Goal: Task Accomplishment & Management: Manage account settings

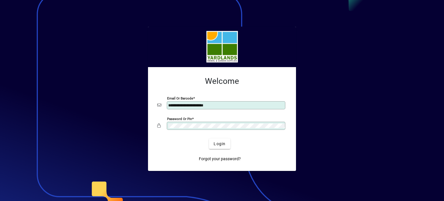
click at [230, 103] on div "**********" at bounding box center [226, 105] width 118 height 8
drag, startPoint x: 222, startPoint y: 104, endPoint x: 155, endPoint y: 108, distance: 66.9
click at [155, 108] on mat-card-content "**********" at bounding box center [222, 104] width 139 height 65
type input "**********"
click at [142, 128] on app-login-layout "**********" at bounding box center [222, 100] width 444 height 201
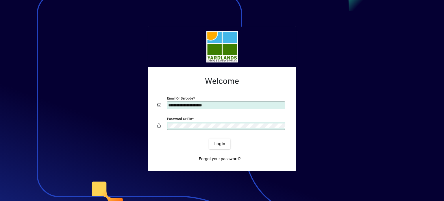
click at [289, 153] on form "**********" at bounding box center [222, 119] width 139 height 95
click at [219, 142] on span "Login" at bounding box center [219, 144] width 12 height 6
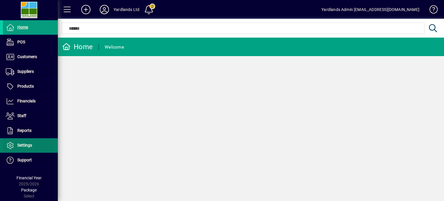
click at [27, 148] on span "Settings" at bounding box center [17, 145] width 29 height 7
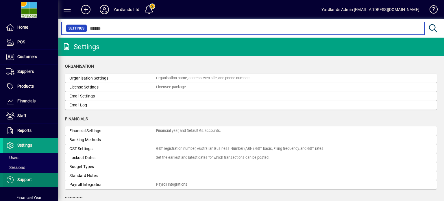
scroll to position [17, 0]
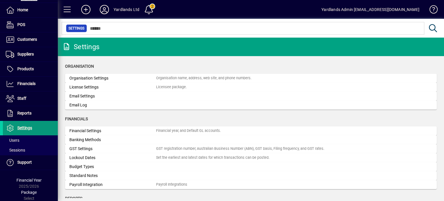
click at [25, 125] on span "Settings" at bounding box center [24, 127] width 15 height 5
click at [25, 127] on span "Settings" at bounding box center [24, 127] width 15 height 5
click at [9, 127] on icon at bounding box center [10, 128] width 9 height 7
click at [434, 7] on span at bounding box center [431, 11] width 14 height 14
click at [88, 10] on icon at bounding box center [86, 9] width 12 height 9
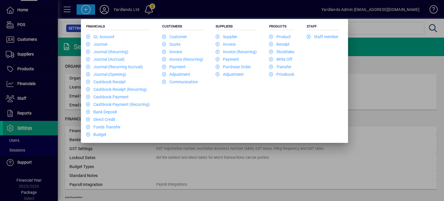
click at [104, 9] on div at bounding box center [222, 100] width 444 height 201
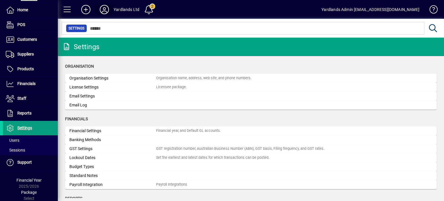
click at [104, 9] on icon at bounding box center [105, 9] width 12 height 9
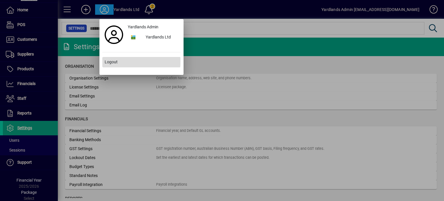
click at [111, 61] on span "Logout" at bounding box center [111, 62] width 13 height 6
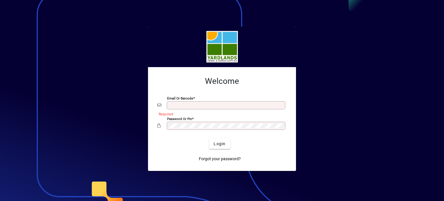
type input "**********"
click at [223, 107] on input "**********" at bounding box center [226, 105] width 117 height 5
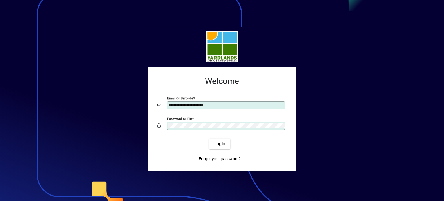
drag, startPoint x: 223, startPoint y: 105, endPoint x: 135, endPoint y: 113, distance: 88.5
click at [135, 113] on app-login-layout "**********" at bounding box center [222, 100] width 444 height 201
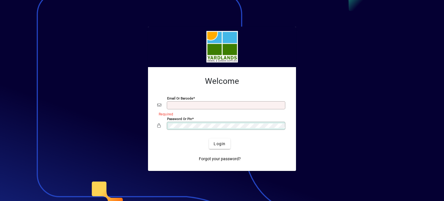
click at [168, 126] on div "Password or Pin" at bounding box center [226, 126] width 118 height 8
drag, startPoint x: 168, startPoint y: 126, endPoint x: 153, endPoint y: 127, distance: 15.0
click at [153, 127] on mat-card-content "Welcome Email or Barcode Required Password or Pin" at bounding box center [222, 104] width 139 height 65
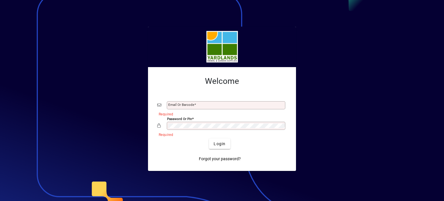
click at [205, 105] on input "Email or Barcode" at bounding box center [226, 105] width 117 height 5
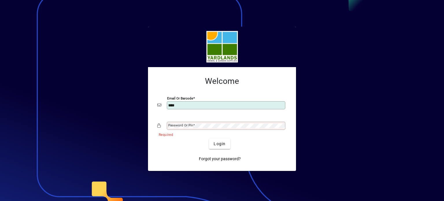
type input "**********"
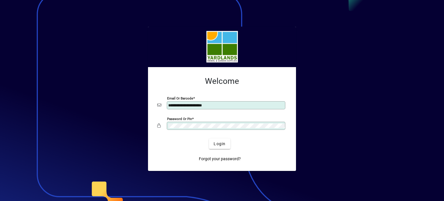
drag, startPoint x: 178, startPoint y: 148, endPoint x: 175, endPoint y: 149, distance: 3.3
click at [178, 148] on div "Login" at bounding box center [219, 143] width 129 height 10
click at [221, 144] on span "Login" at bounding box center [219, 144] width 12 height 6
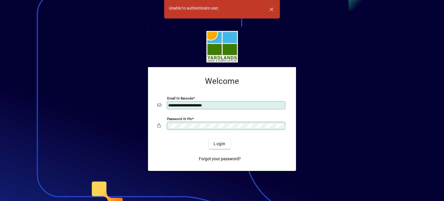
click at [138, 122] on app-login-layout "**********" at bounding box center [222, 100] width 444 height 201
click at [273, 148] on div "Login" at bounding box center [219, 143] width 129 height 10
click at [214, 142] on span "Login" at bounding box center [219, 144] width 12 height 6
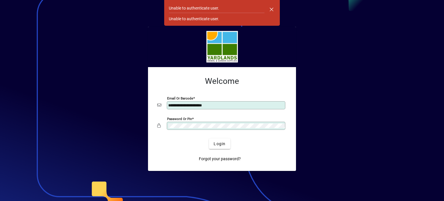
click at [103, 116] on app-login-layout "**********" at bounding box center [222, 100] width 444 height 201
drag, startPoint x: 268, startPoint y: 153, endPoint x: 264, endPoint y: 159, distance: 7.9
click at [268, 153] on div "Forgot your password?" at bounding box center [219, 156] width 129 height 15
click at [219, 143] on span "Login" at bounding box center [219, 144] width 12 height 6
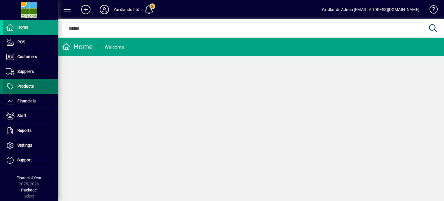
click at [47, 89] on span at bounding box center [30, 86] width 55 height 14
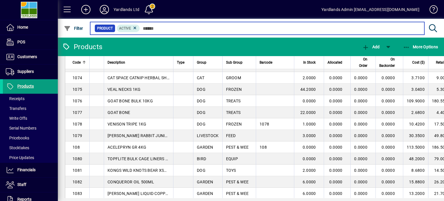
scroll to position [1057, 0]
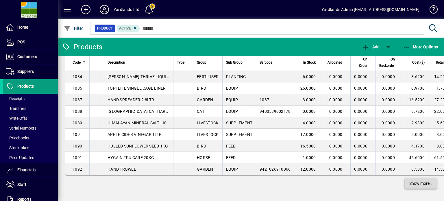
click at [410, 182] on span "Show more…" at bounding box center [420, 183] width 23 height 6
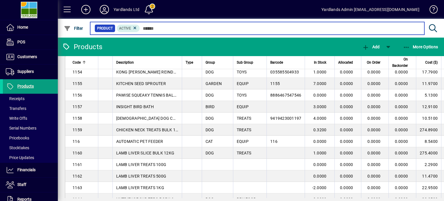
scroll to position [2213, 0]
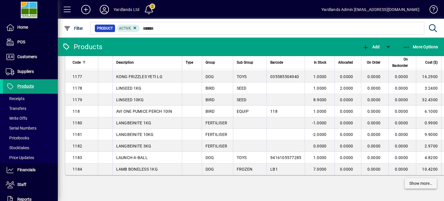
click at [411, 183] on span "Show more…" at bounding box center [420, 183] width 23 height 6
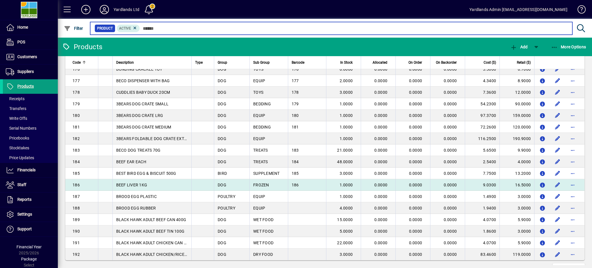
scroll to position [3302, 0]
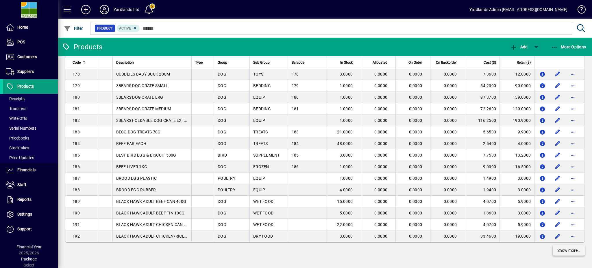
click at [443, 200] on span "Show more…" at bounding box center [568, 250] width 23 height 6
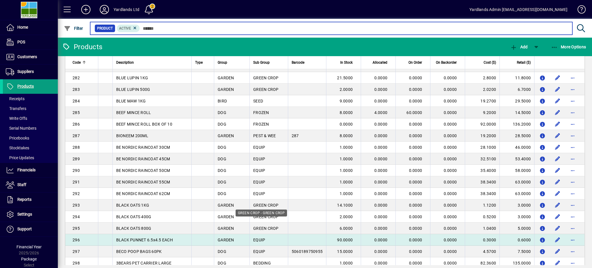
scroll to position [4457, 0]
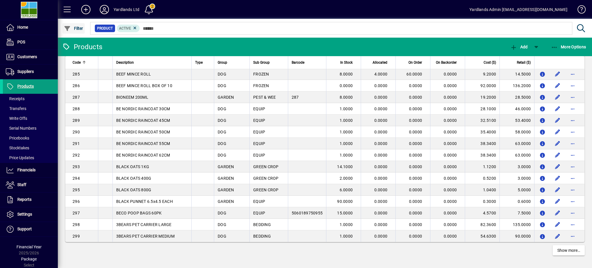
click at [75, 26] on button "Filter" at bounding box center [73, 28] width 22 height 10
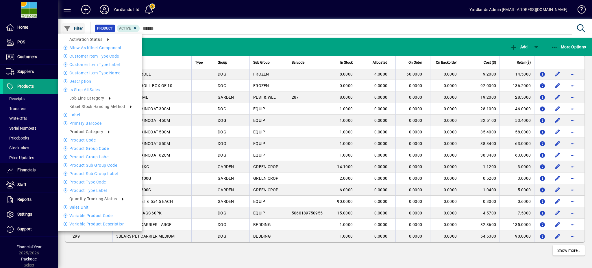
click at [75, 26] on div at bounding box center [296, 134] width 592 height 268
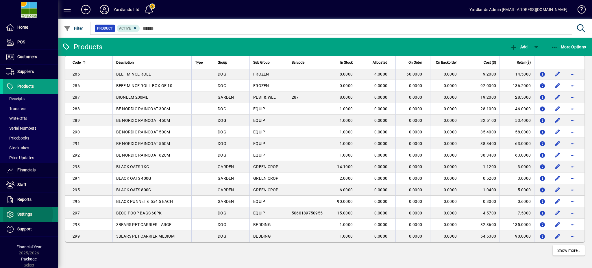
click at [25, 200] on span "Settings" at bounding box center [24, 213] width 15 height 5
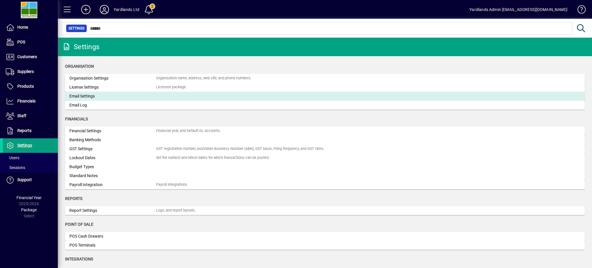
click at [85, 96] on div "Email Settings" at bounding box center [112, 96] width 87 height 6
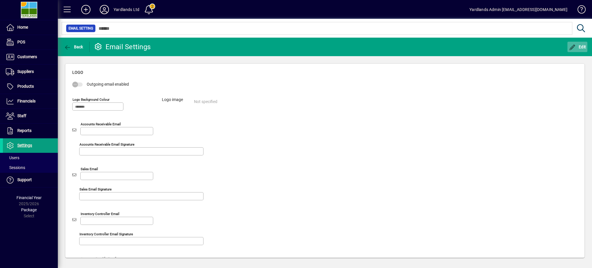
click at [443, 46] on span "Edit" at bounding box center [577, 46] width 17 height 5
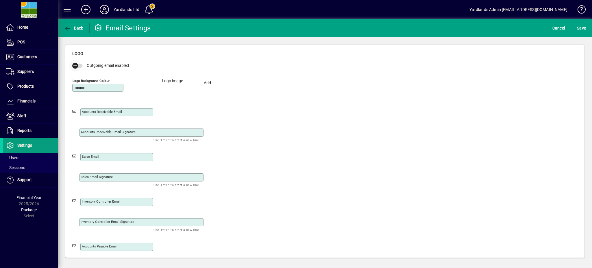
click at [80, 65] on span "button" at bounding box center [75, 66] width 12 height 12
click at [443, 28] on span "S ave" at bounding box center [581, 27] width 9 height 9
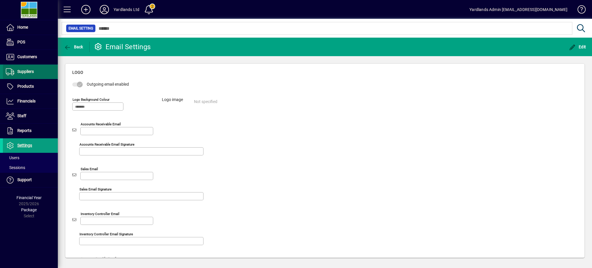
click at [21, 73] on span "Suppliers" at bounding box center [25, 71] width 16 height 5
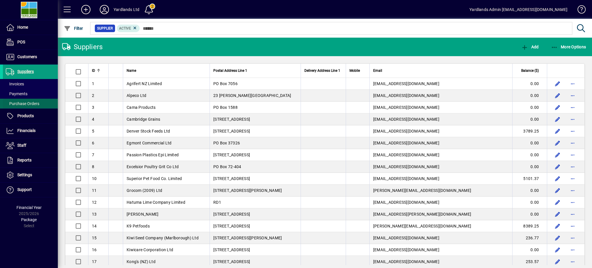
click at [36, 104] on span "Purchase Orders" at bounding box center [23, 103] width 34 height 5
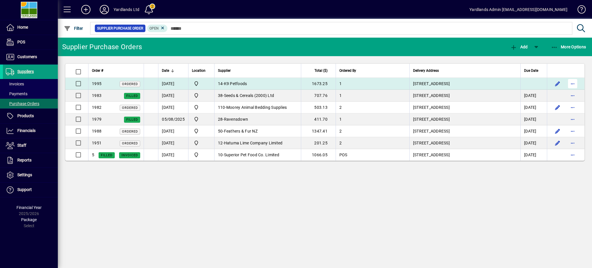
click at [443, 84] on span "button" at bounding box center [572, 84] width 14 height 14
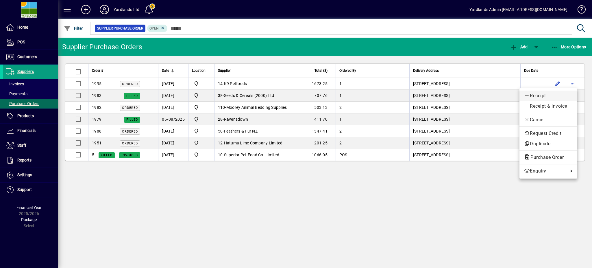
click at [443, 94] on span "Receipt" at bounding box center [548, 95] width 49 height 7
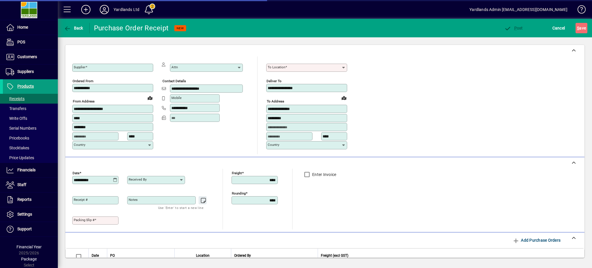
type input "**********"
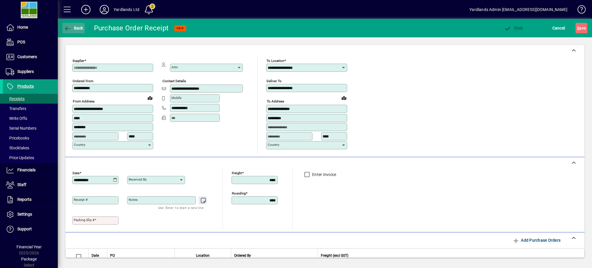
click at [72, 26] on span "Back" at bounding box center [73, 28] width 19 height 5
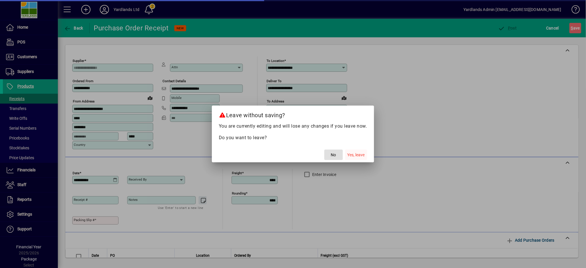
click at [359, 154] on span "Yes, leave" at bounding box center [355, 155] width 17 height 6
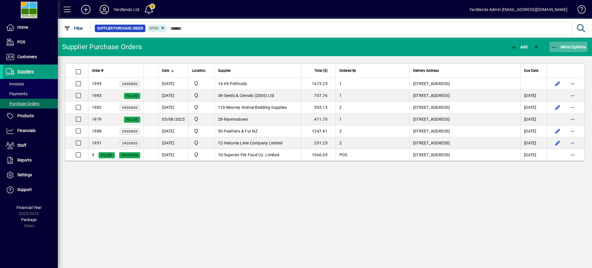
click at [443, 48] on icon "button" at bounding box center [554, 47] width 7 height 6
click at [443, 48] on div at bounding box center [296, 134] width 592 height 268
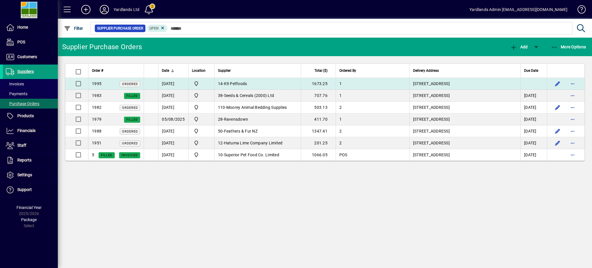
click at [246, 85] on span "K9 Petfoods" at bounding box center [235, 83] width 23 height 5
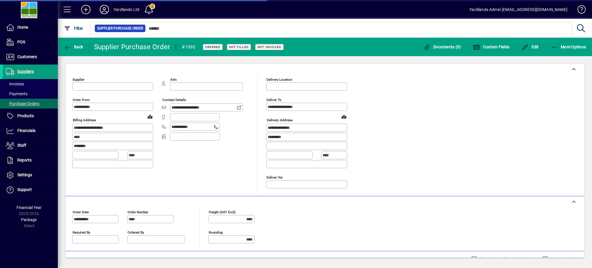
type input "**********"
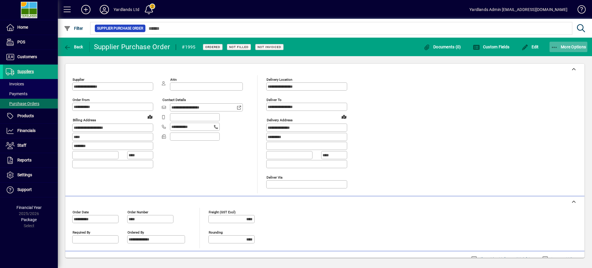
click at [443, 49] on icon "button" at bounding box center [554, 47] width 7 height 6
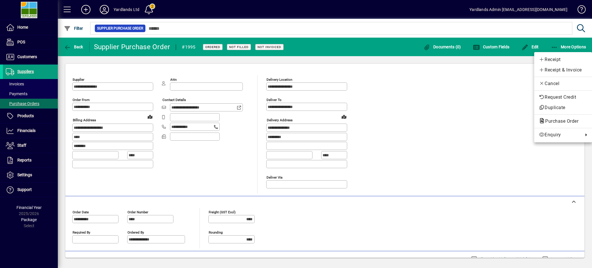
click at [443, 48] on div at bounding box center [296, 134] width 592 height 268
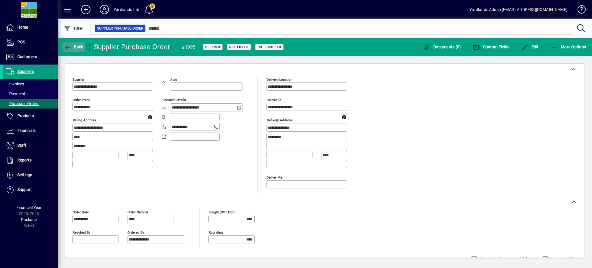
click at [77, 46] on span "Back" at bounding box center [73, 46] width 19 height 5
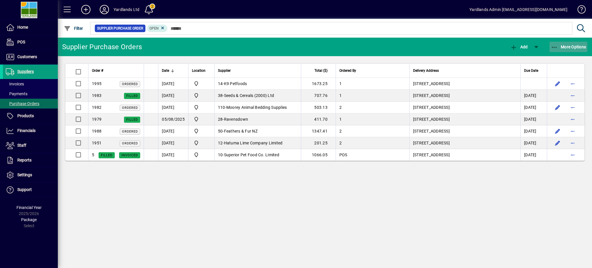
click at [443, 44] on span "button" at bounding box center [568, 47] width 38 height 14
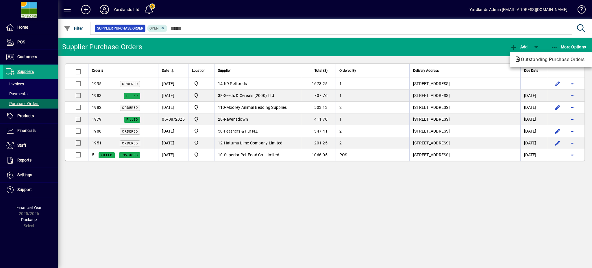
click at [443, 44] on div at bounding box center [296, 134] width 592 height 268
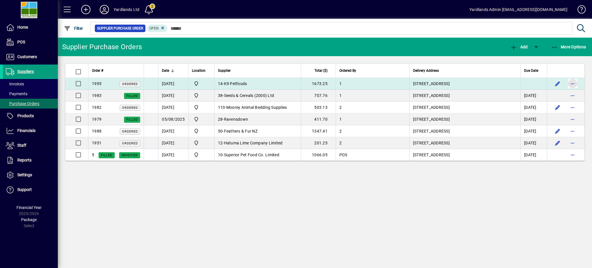
click at [443, 85] on span "button" at bounding box center [572, 84] width 14 height 14
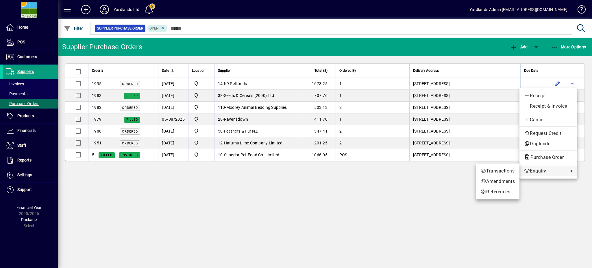
click at [443, 169] on span "Transactions" at bounding box center [497, 170] width 34 height 7
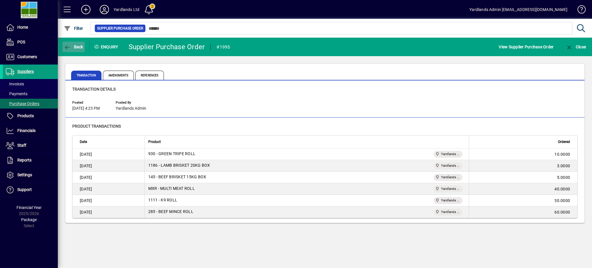
click at [75, 46] on span "Back" at bounding box center [73, 46] width 19 height 5
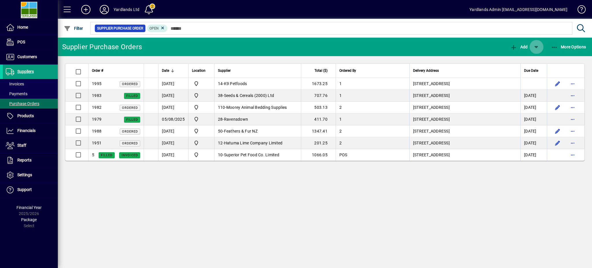
click at [443, 45] on span "button" at bounding box center [536, 47] width 14 height 14
click at [443, 45] on div at bounding box center [296, 134] width 592 height 268
click at [443, 48] on span "More Options" at bounding box center [568, 46] width 35 height 5
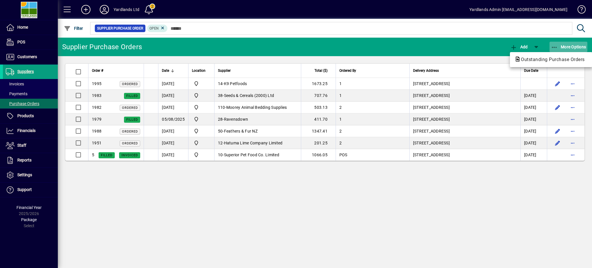
click at [443, 48] on div at bounding box center [296, 134] width 592 height 268
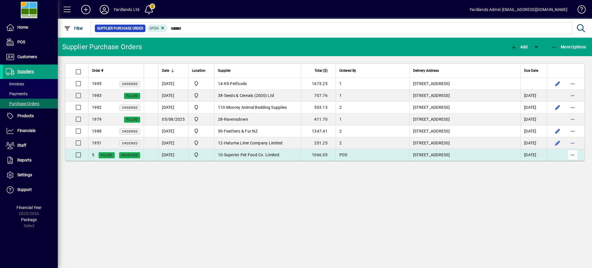
click at [443, 159] on span "button" at bounding box center [572, 155] width 14 height 14
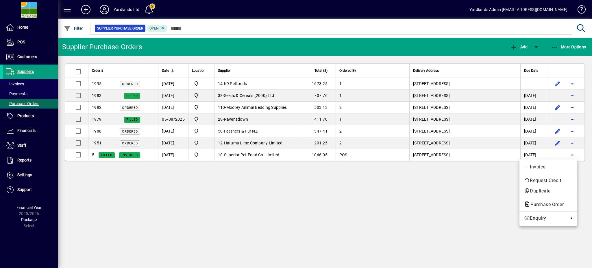
click at [443, 82] on div at bounding box center [296, 134] width 592 height 268
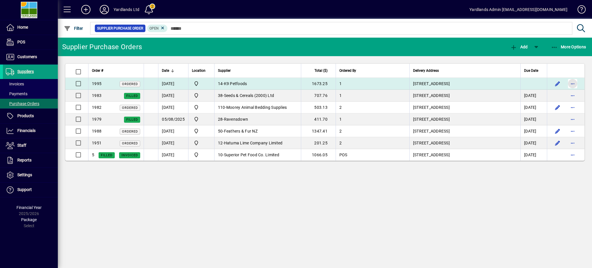
click at [443, 82] on span "button" at bounding box center [572, 84] width 14 height 14
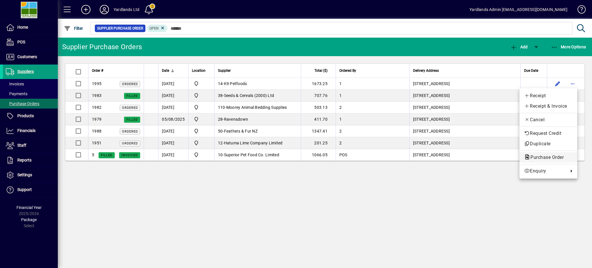
click at [443, 155] on span "Purchase Order" at bounding box center [545, 156] width 42 height 5
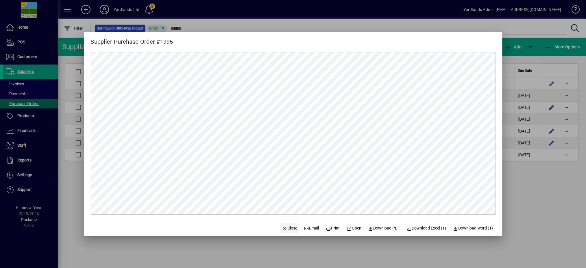
click at [286, 200] on span "Close" at bounding box center [289, 228] width 15 height 6
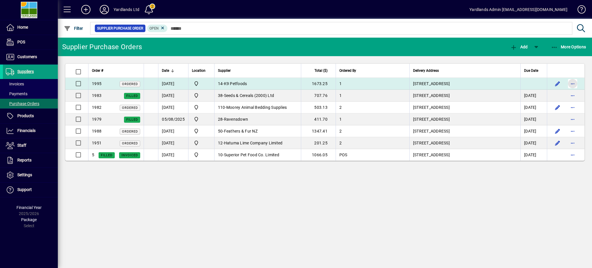
click at [443, 82] on span "button" at bounding box center [572, 84] width 14 height 14
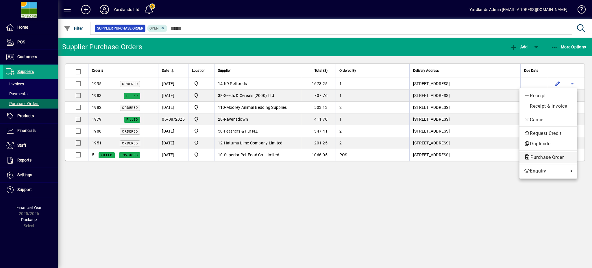
click at [443, 158] on span "Purchase Order" at bounding box center [545, 156] width 42 height 5
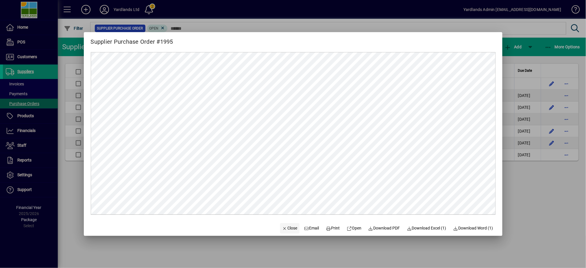
click at [285, 200] on span "Close" at bounding box center [289, 228] width 15 height 6
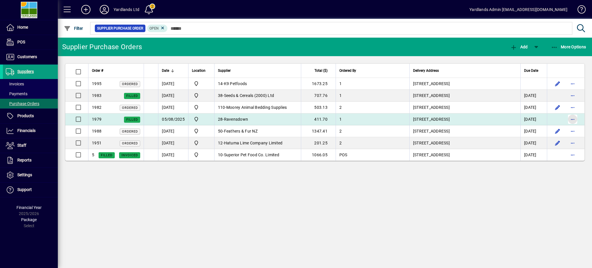
click at [443, 118] on span "button" at bounding box center [572, 119] width 14 height 14
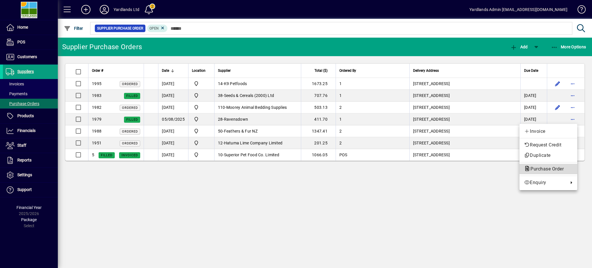
click at [443, 168] on span "Purchase Order" at bounding box center [545, 168] width 42 height 5
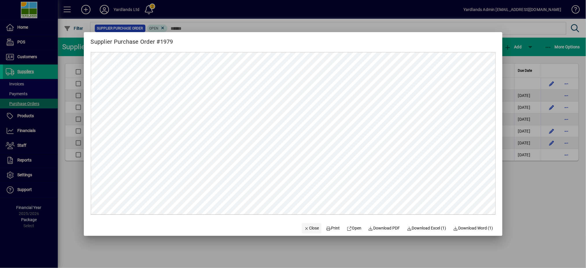
click at [311, 200] on span "Close" at bounding box center [311, 228] width 15 height 6
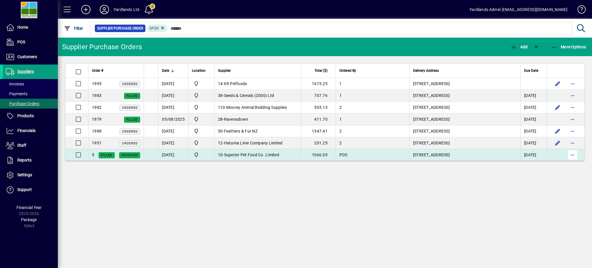
click at [443, 154] on span "button" at bounding box center [572, 155] width 14 height 14
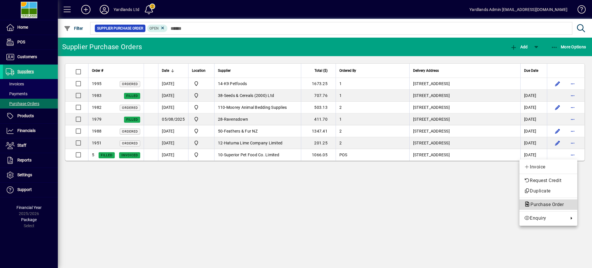
click at [443, 200] on span "Purchase Order" at bounding box center [545, 203] width 42 height 5
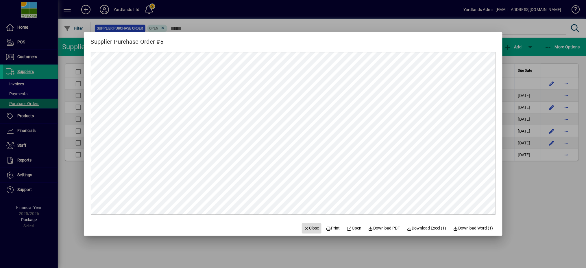
click at [307, 200] on span "Close" at bounding box center [311, 228] width 15 height 6
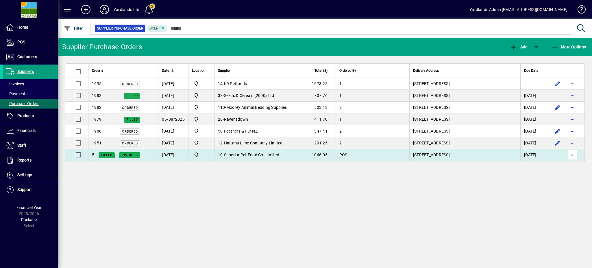
click at [443, 158] on span "button" at bounding box center [572, 155] width 14 height 14
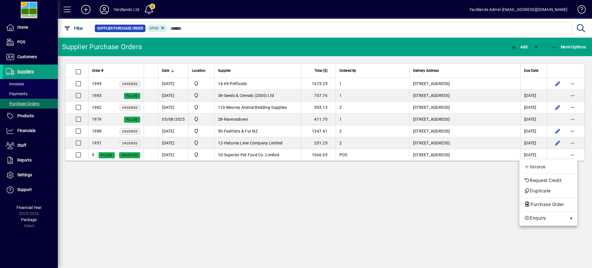
click at [443, 172] on div at bounding box center [296, 134] width 592 height 268
click at [26, 71] on span "Suppliers" at bounding box center [25, 71] width 16 height 5
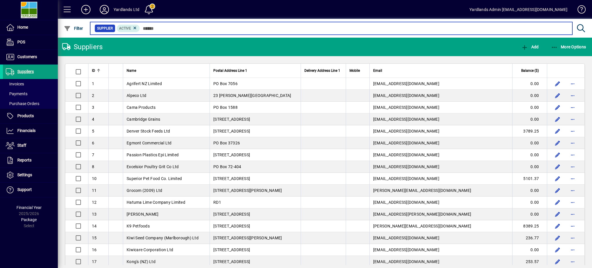
click at [166, 28] on input "text" at bounding box center [354, 28] width 428 height 8
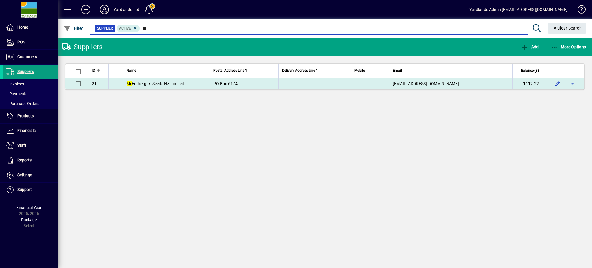
type input "**"
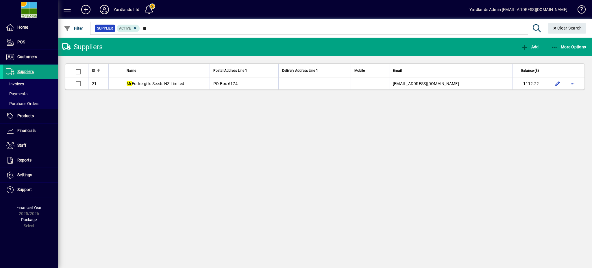
click at [155, 83] on span "Mr Fothergills Seeds NZ Limited" at bounding box center [156, 83] width 58 height 5
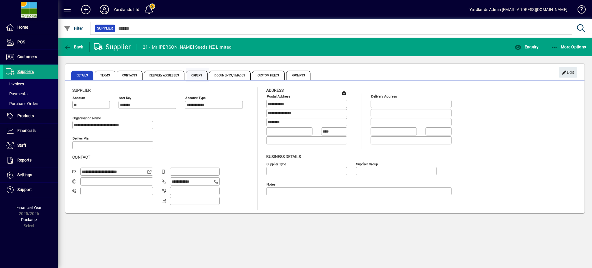
click at [197, 76] on span "Orders" at bounding box center [197, 74] width 22 height 9
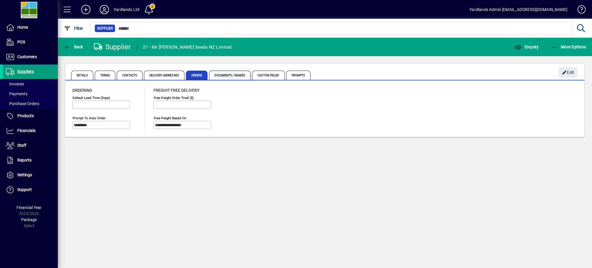
click at [239, 75] on span "Documents / Images" at bounding box center [230, 74] width 42 height 9
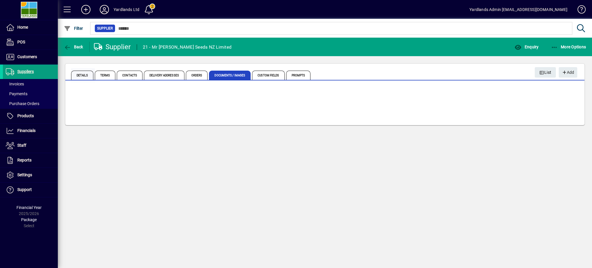
click at [85, 75] on span "Details" at bounding box center [82, 74] width 22 height 9
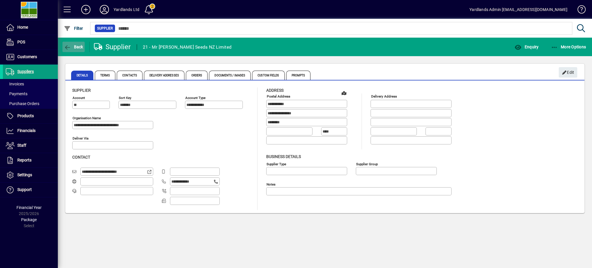
click at [74, 44] on span "button" at bounding box center [73, 47] width 22 height 14
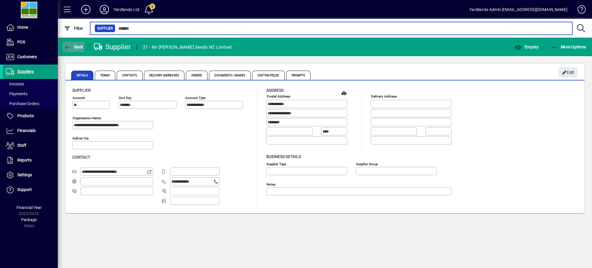
type input "**"
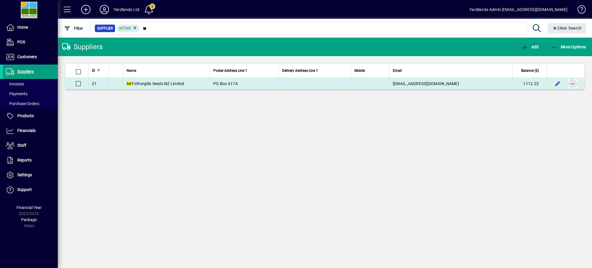
click at [443, 84] on span "button" at bounding box center [572, 84] width 14 height 14
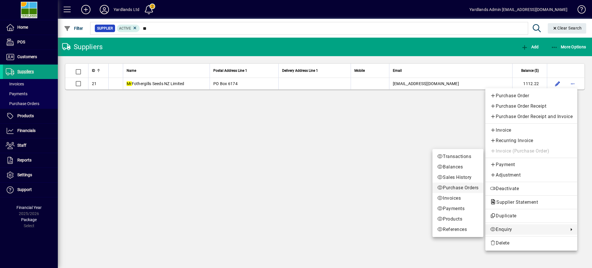
click at [443, 188] on span "Purchase Orders" at bounding box center [458, 187] width 42 height 7
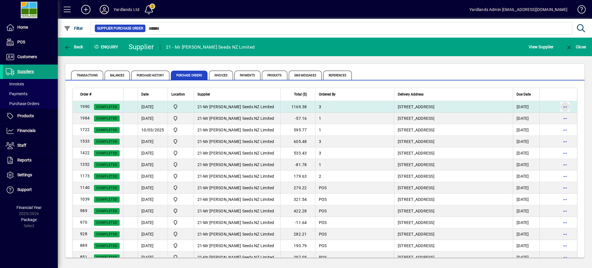
click at [443, 107] on span "button" at bounding box center [565, 107] width 14 height 14
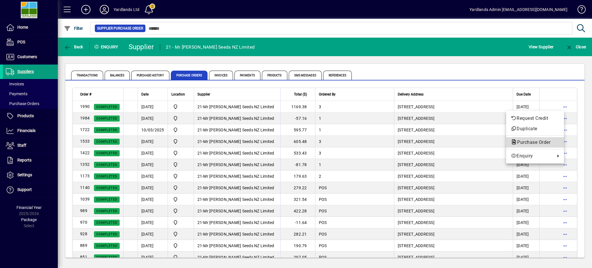
click at [443, 141] on span "Purchase Order" at bounding box center [531, 141] width 42 height 5
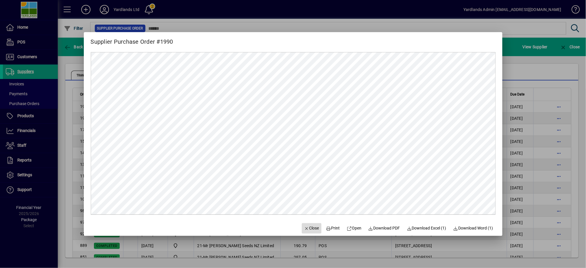
click at [308, 200] on span "Close" at bounding box center [311, 228] width 15 height 6
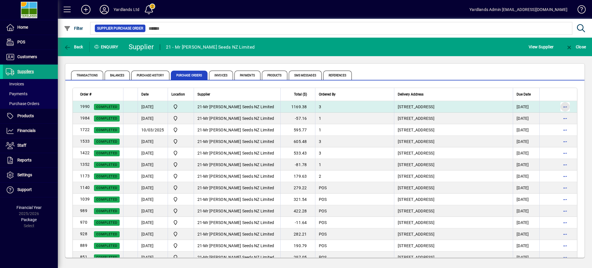
click at [443, 106] on span "button" at bounding box center [565, 107] width 14 height 14
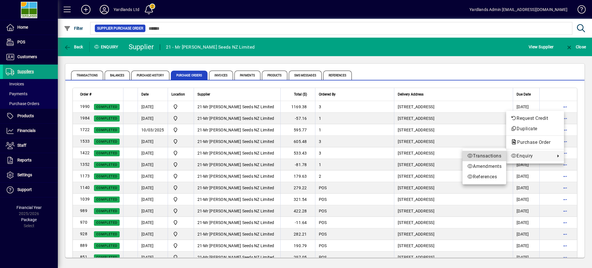
click at [443, 157] on span "Transactions" at bounding box center [484, 155] width 34 height 7
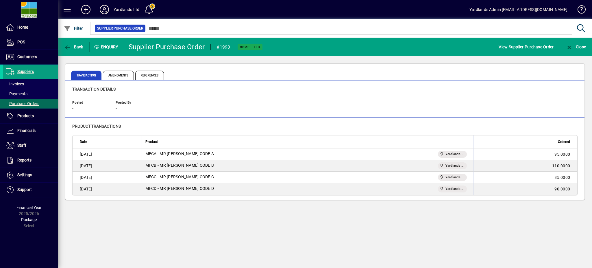
click at [86, 152] on td "07/08/2025" at bounding box center [107, 154] width 69 height 12
click at [117, 74] on span "Amendments" at bounding box center [118, 74] width 31 height 9
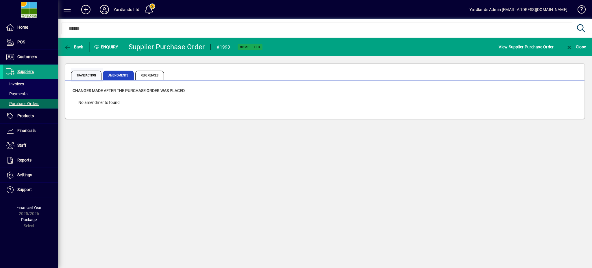
click at [83, 76] on span "Transaction" at bounding box center [86, 74] width 30 height 9
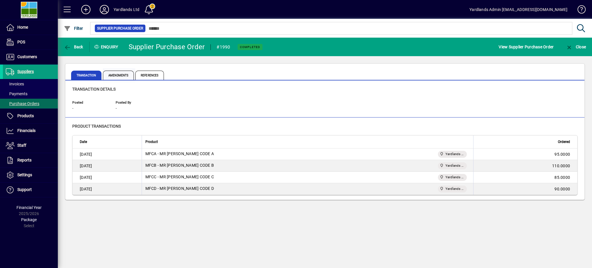
click at [119, 72] on span "Amendments" at bounding box center [118, 74] width 31 height 9
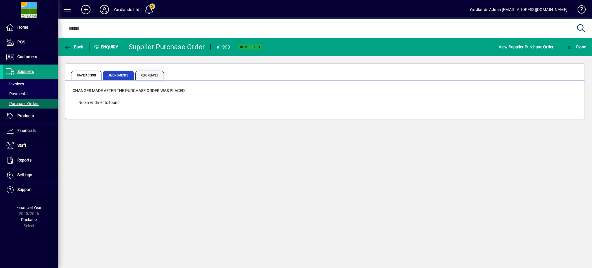
click at [153, 73] on span "References" at bounding box center [149, 74] width 29 height 9
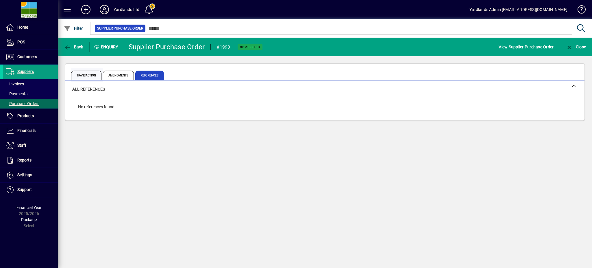
click at [77, 73] on span "Transaction" at bounding box center [86, 74] width 30 height 9
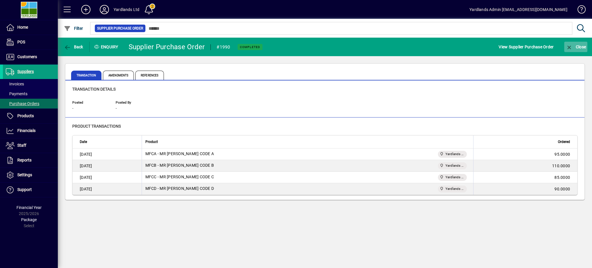
click at [443, 46] on span "Close" at bounding box center [575, 46] width 20 height 5
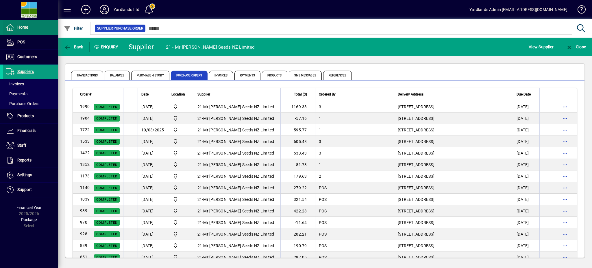
click at [17, 27] on span "Home" at bounding box center [15, 27] width 25 height 7
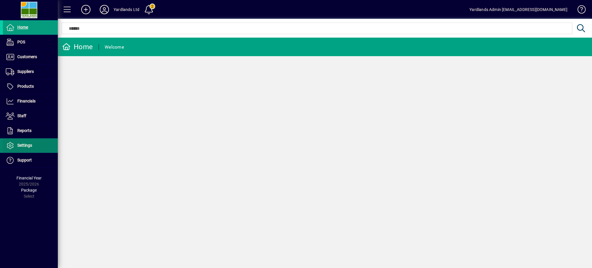
click at [22, 144] on span "Settings" at bounding box center [24, 145] width 15 height 5
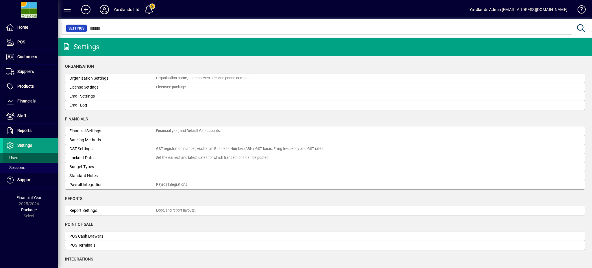
click at [18, 157] on span "Users" at bounding box center [13, 157] width 14 height 5
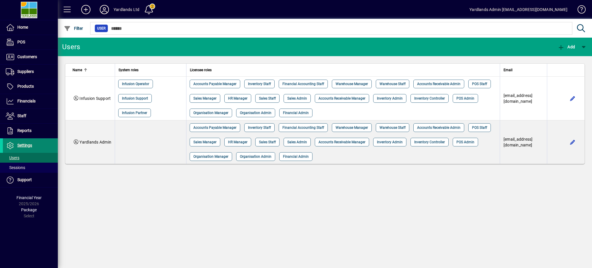
click at [28, 146] on span "Settings" at bounding box center [24, 145] width 15 height 5
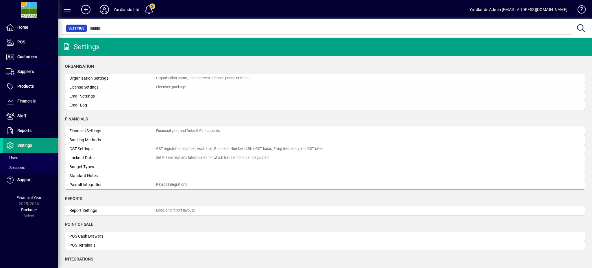
click at [94, 76] on div "Organisation Settings" at bounding box center [112, 78] width 87 height 6
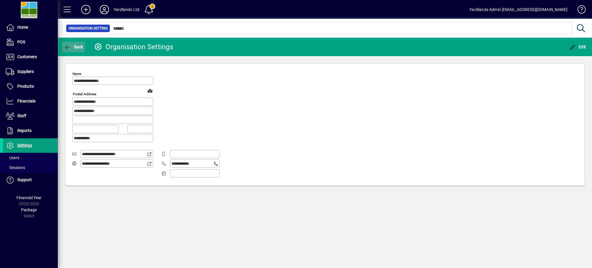
click at [73, 44] on span "button" at bounding box center [73, 47] width 22 height 14
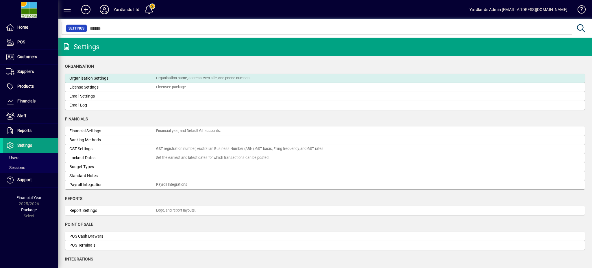
click at [105, 78] on div "Organisation Settings" at bounding box center [112, 78] width 87 height 6
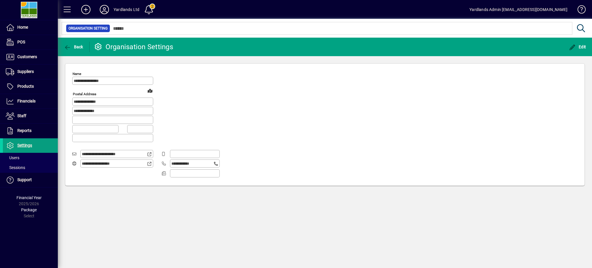
type input "**********"
click at [68, 44] on icon "button" at bounding box center [67, 47] width 7 height 6
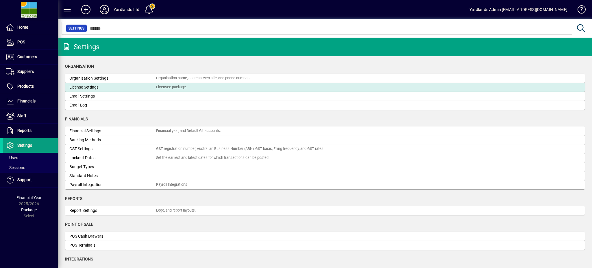
click at [89, 87] on div "License Settings" at bounding box center [112, 87] width 87 height 6
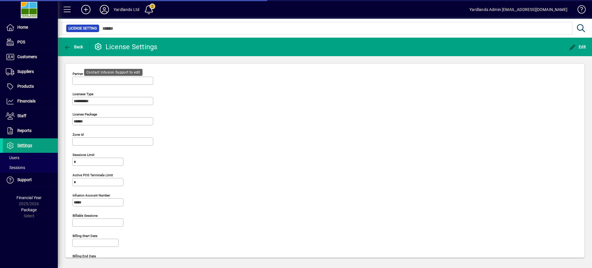
type input "**********"
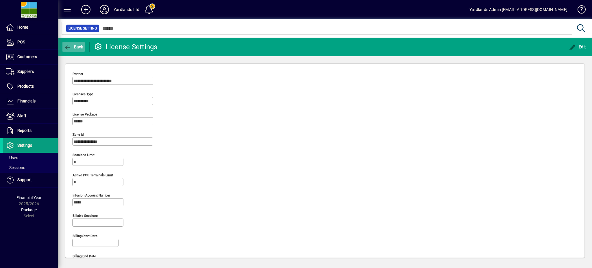
click at [74, 46] on span "Back" at bounding box center [73, 46] width 19 height 5
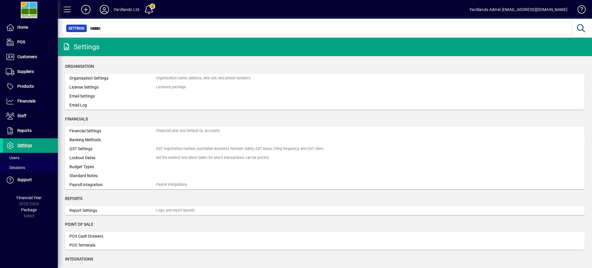
click at [107, 10] on icon at bounding box center [105, 9] width 12 height 9
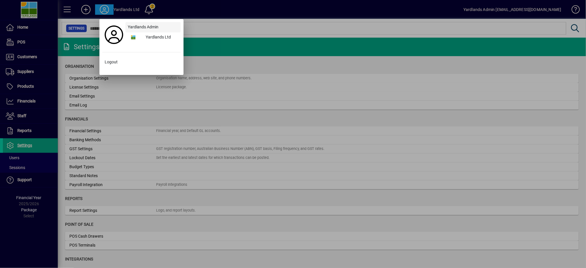
click at [149, 28] on span "Yardlands Admin" at bounding box center [143, 27] width 31 height 6
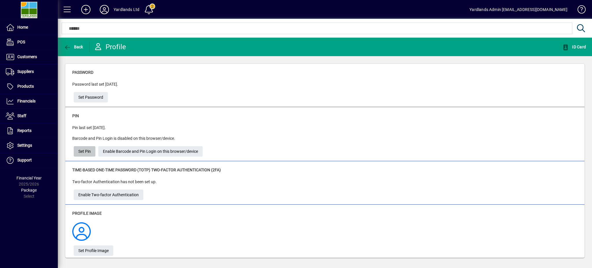
click at [84, 151] on span "Set Pin" at bounding box center [84, 151] width 12 height 10
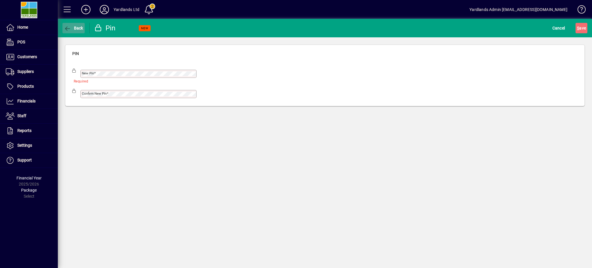
click at [71, 27] on span "Back" at bounding box center [73, 28] width 19 height 5
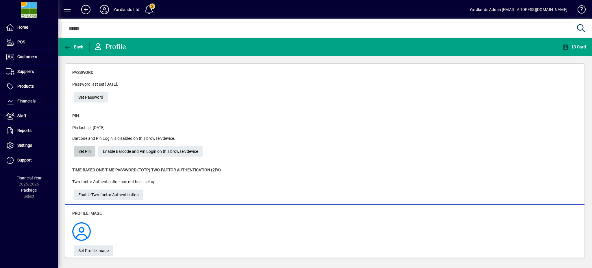
click at [80, 151] on span "Set Pin" at bounding box center [84, 151] width 12 height 10
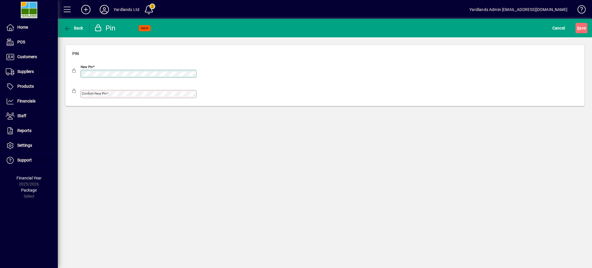
click at [89, 94] on mat-label "Confirm new pin" at bounding box center [94, 93] width 25 height 4
drag, startPoint x: 317, startPoint y: 143, endPoint x: 313, endPoint y: 142, distance: 4.5
click at [317, 143] on div "Back Pin NEW Cancel S ave Pin New pin Confirm new pin" at bounding box center [325, 143] width 534 height 249
click at [443, 27] on span "S ave" at bounding box center [581, 27] width 9 height 9
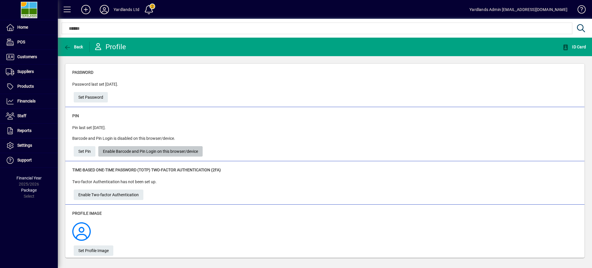
click at [150, 151] on span "Enable Barcode and Pin Login on this browser/device" at bounding box center [150, 151] width 95 height 10
click at [105, 8] on icon at bounding box center [105, 9] width 12 height 9
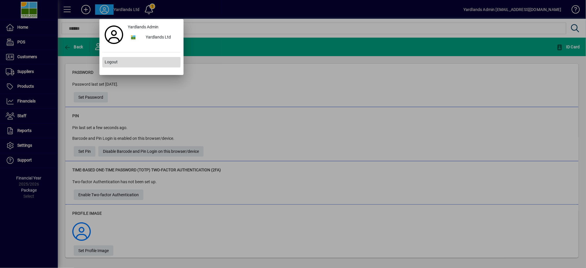
click at [113, 60] on span "Logout" at bounding box center [111, 62] width 13 height 6
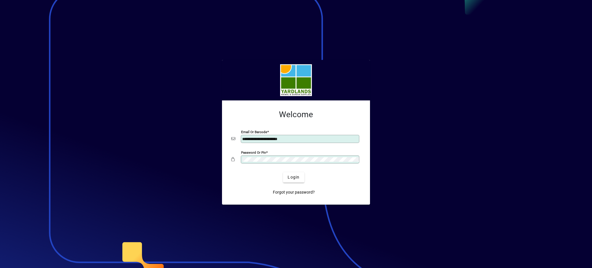
drag, startPoint x: 300, startPoint y: 137, endPoint x: 209, endPoint y: 139, distance: 90.5
click at [209, 139] on app-login-layout "**********" at bounding box center [296, 134] width 592 height 268
type input "**********"
click at [215, 159] on app-login-layout "**********" at bounding box center [296, 134] width 592 height 268
click at [243, 178] on div "Login" at bounding box center [293, 177] width 129 height 10
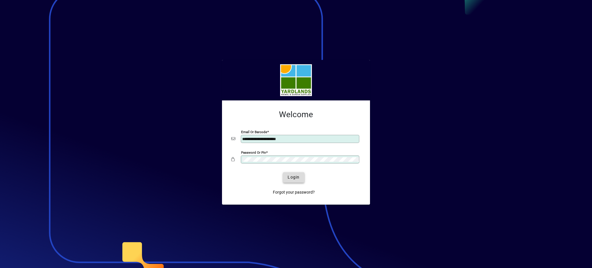
click at [292, 177] on span "Login" at bounding box center [293, 177] width 12 height 6
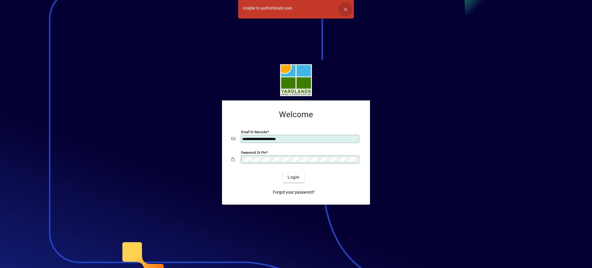
click at [346, 8] on span "button" at bounding box center [345, 9] width 14 height 14
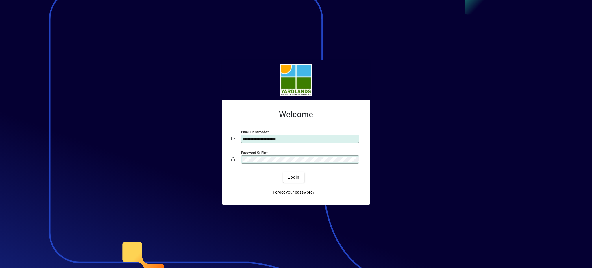
click at [223, 151] on div "**********" at bounding box center [296, 152] width 148 height 104
drag, startPoint x: 490, startPoint y: 194, endPoint x: 484, endPoint y: 196, distance: 6.4
click at [490, 194] on div at bounding box center [296, 134] width 592 height 268
click at [292, 176] on span "Login" at bounding box center [293, 177] width 12 height 6
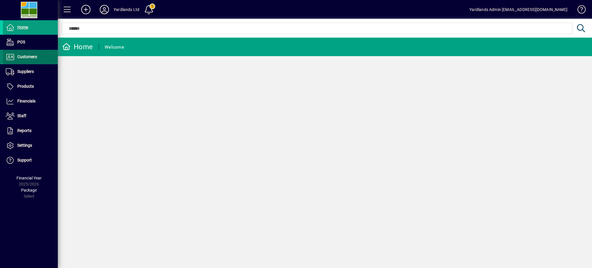
click at [34, 59] on span "Customers" at bounding box center [27, 56] width 20 height 5
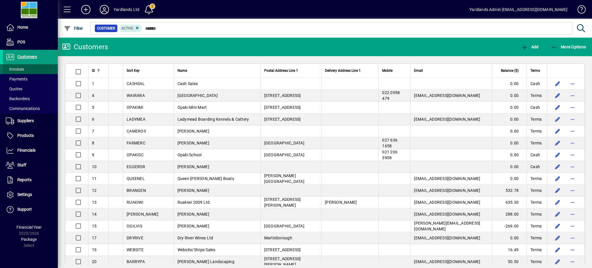
click at [27, 70] on span at bounding box center [30, 69] width 55 height 14
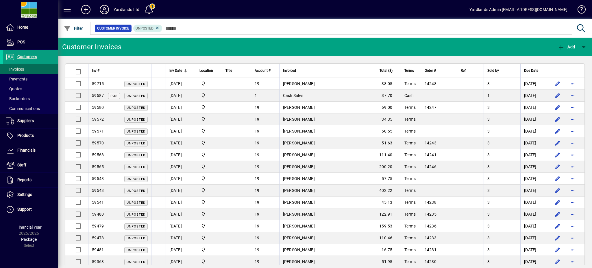
drag, startPoint x: 302, startPoint y: 83, endPoint x: 303, endPoint y: 88, distance: 5.2
click at [302, 83] on td "Esriel Lomo" at bounding box center [322, 84] width 87 height 12
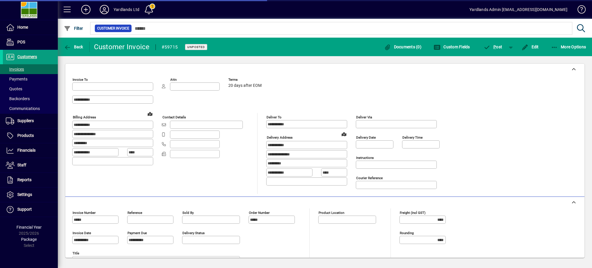
type input "**********"
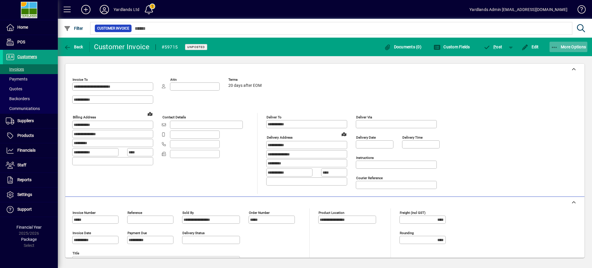
click at [569, 46] on span "More Options" at bounding box center [568, 46] width 35 height 5
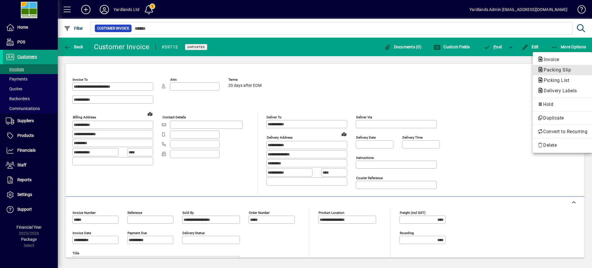
drag, startPoint x: 565, startPoint y: 68, endPoint x: 567, endPoint y: 65, distance: 3.9
click at [565, 68] on span "Packing Slip" at bounding box center [555, 69] width 36 height 5
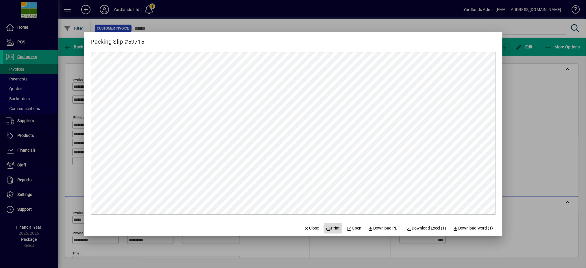
click at [328, 228] on span "Print" at bounding box center [333, 228] width 14 height 6
click at [304, 229] on icon "button" at bounding box center [306, 228] width 5 height 4
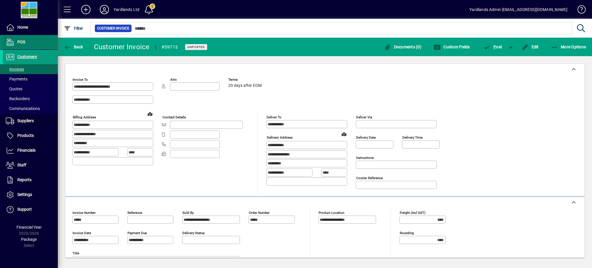
click at [17, 40] on span "POS" at bounding box center [21, 42] width 8 height 5
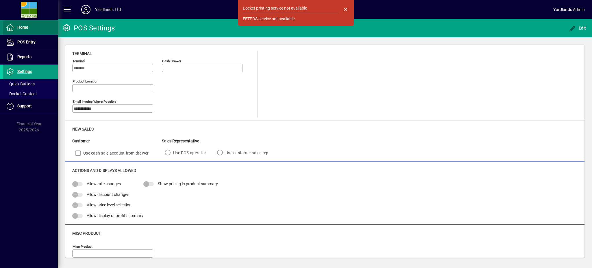
click at [22, 29] on span "Home" at bounding box center [15, 27] width 25 height 7
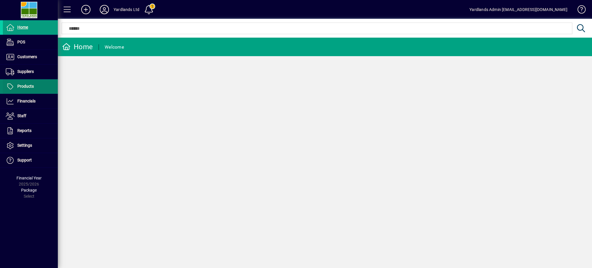
click at [22, 87] on span "Products" at bounding box center [25, 86] width 16 height 5
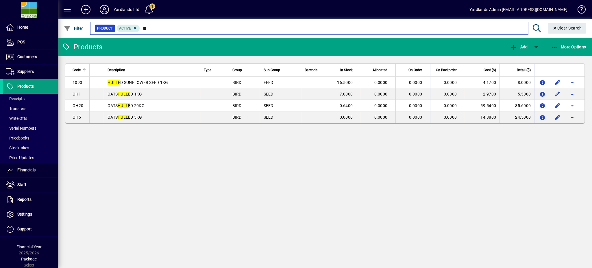
type input "*"
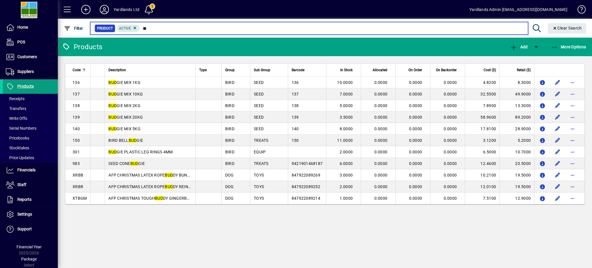
type input "*"
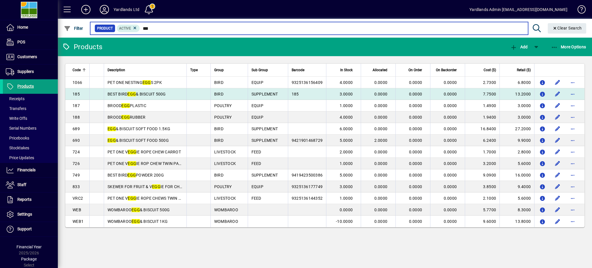
type input "***"
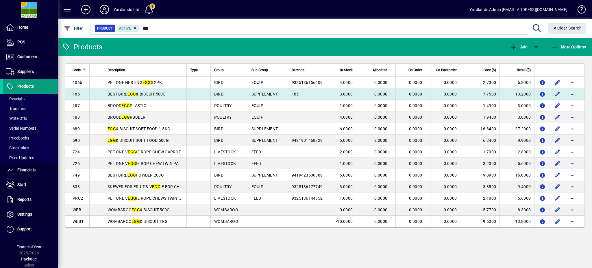
click at [174, 96] on td "BEST BIRD EGG & BISCUIT 500G" at bounding box center [145, 94] width 83 height 12
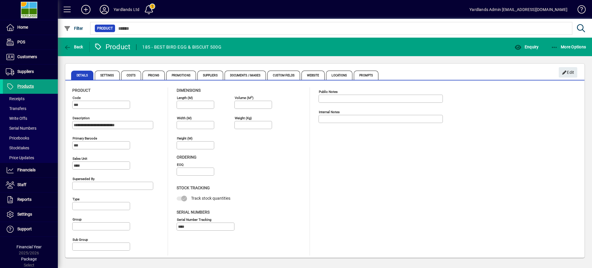
type input "**********"
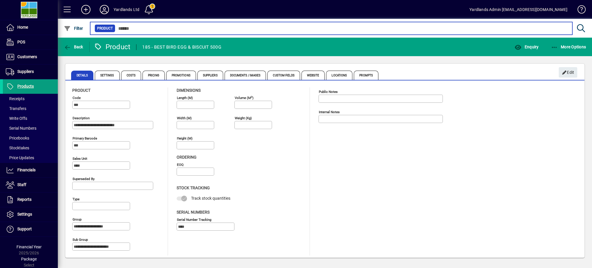
type input "***"
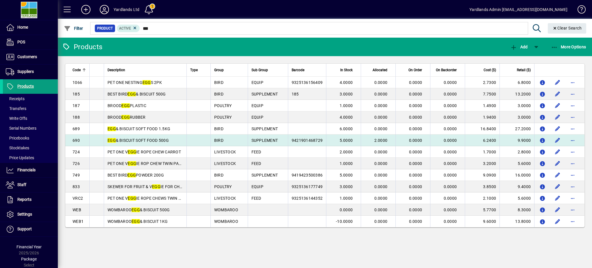
click at [173, 141] on td "EGG & BISCUIT SOFT FOOD 500G" at bounding box center [145, 140] width 83 height 12
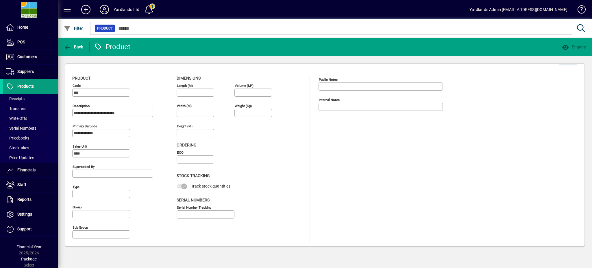
type input "**********"
type input "****"
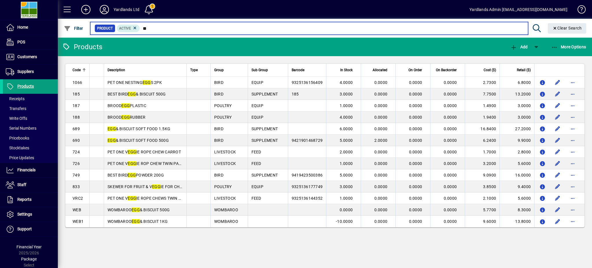
type input "*"
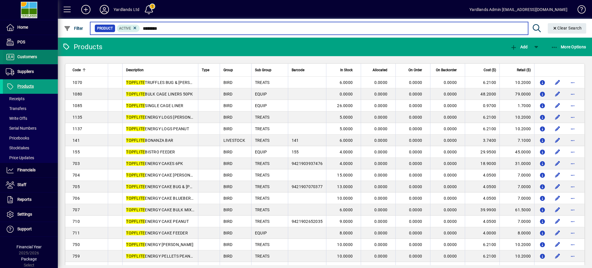
type input "********"
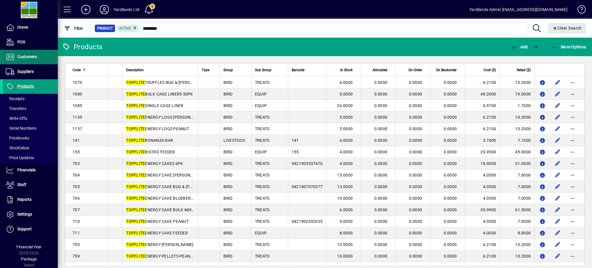
click at [18, 54] on span "Customers" at bounding box center [20, 56] width 34 height 7
